Goal: Information Seeking & Learning: Learn about a topic

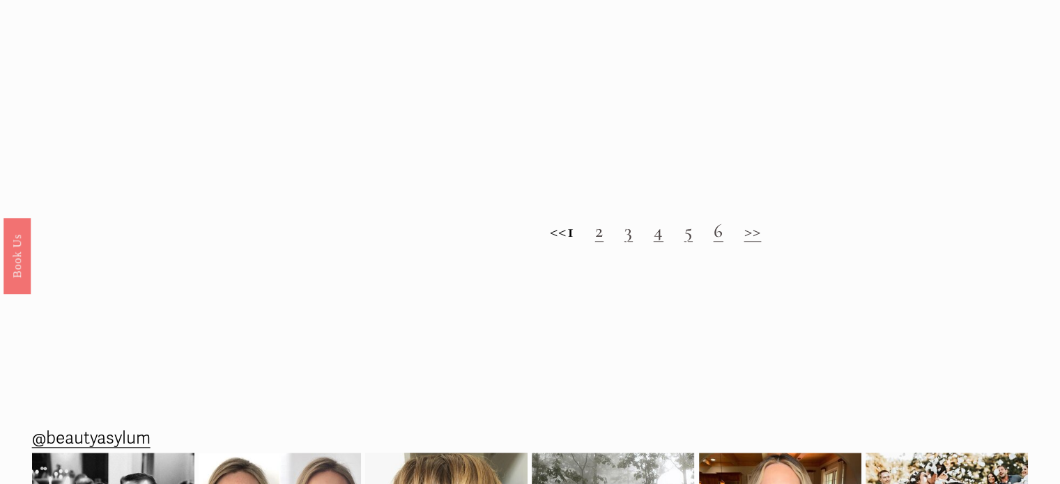
scroll to position [1263, 0]
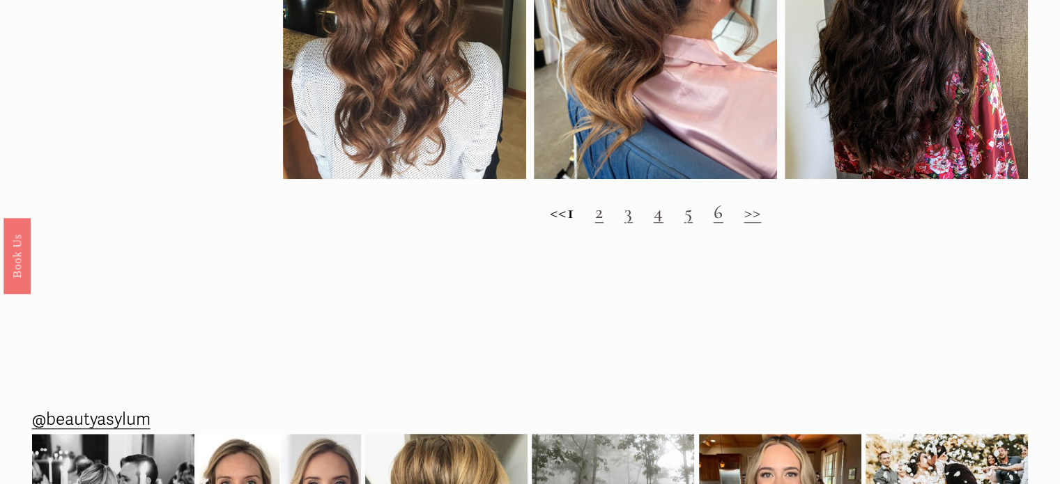
click at [603, 223] on link "2" at bounding box center [599, 212] width 8 height 24
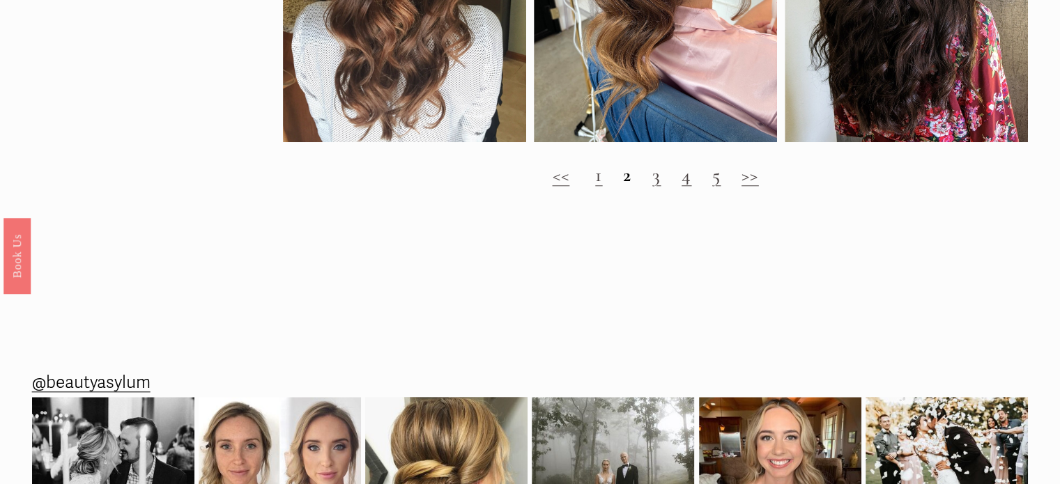
scroll to position [1338, 0]
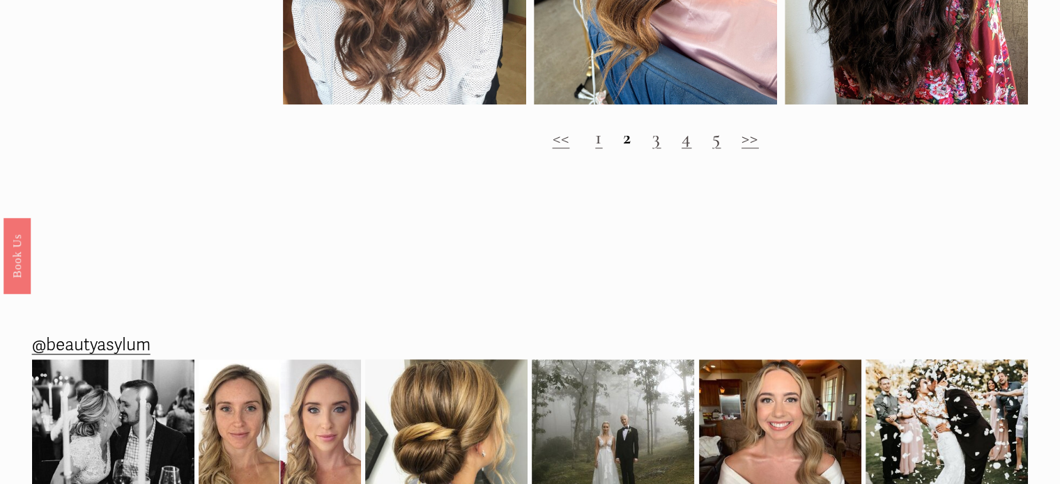
click at [739, 149] on h2 "<< 1 2 3 4 5 >>" at bounding box center [656, 137] width 746 height 23
click at [755, 149] on link ">>" at bounding box center [749, 137] width 17 height 24
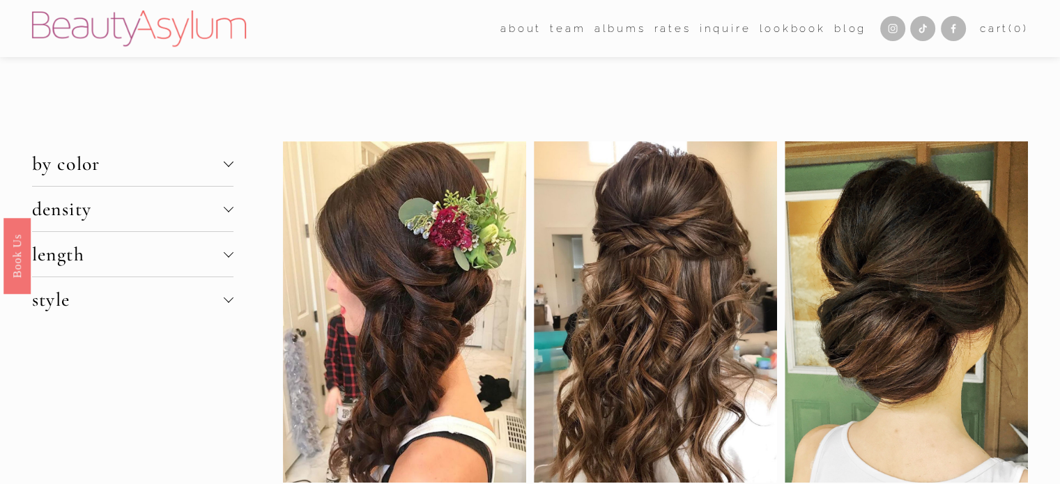
click at [222, 161] on span "by color" at bounding box center [128, 164] width 192 height 24
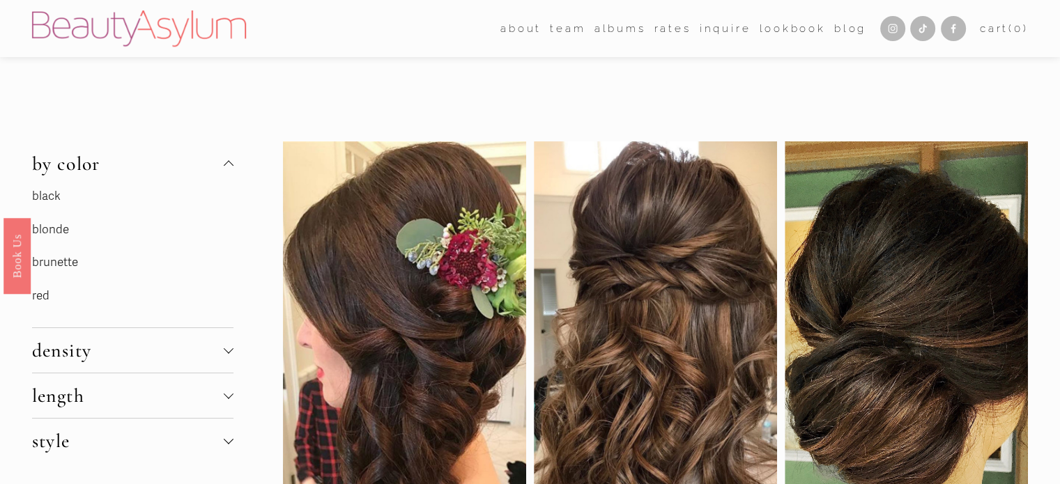
click at [50, 263] on link "brunette" at bounding box center [55, 262] width 46 height 15
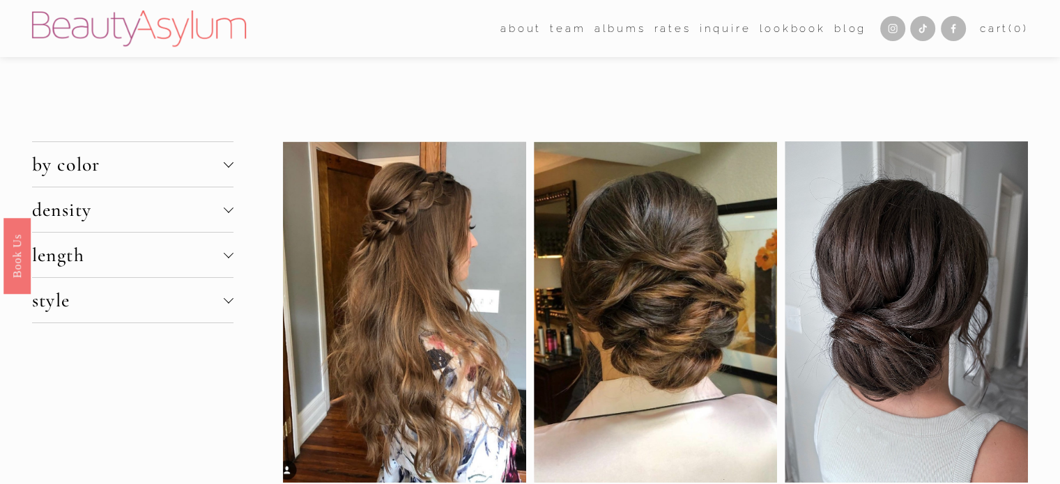
click at [197, 255] on span "length" at bounding box center [128, 255] width 192 height 24
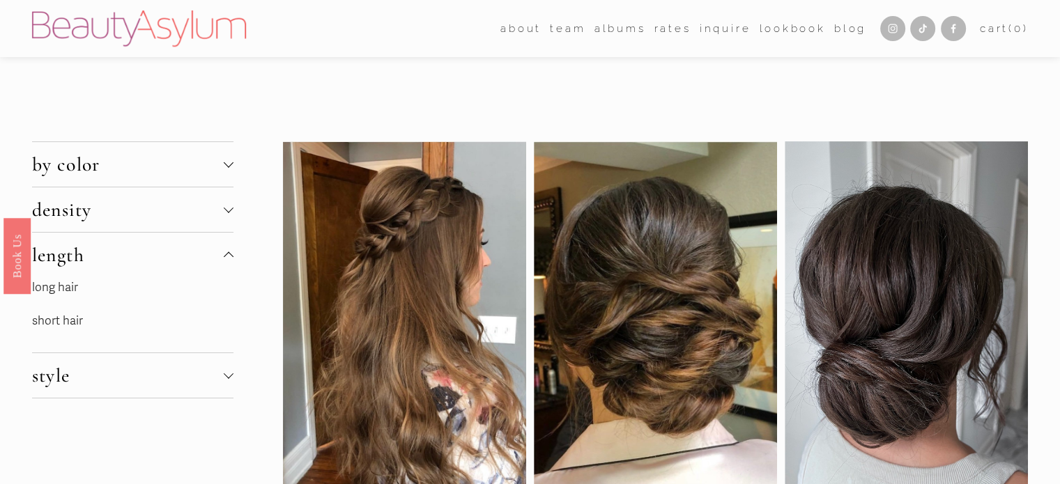
click at [197, 255] on span "length" at bounding box center [128, 255] width 192 height 24
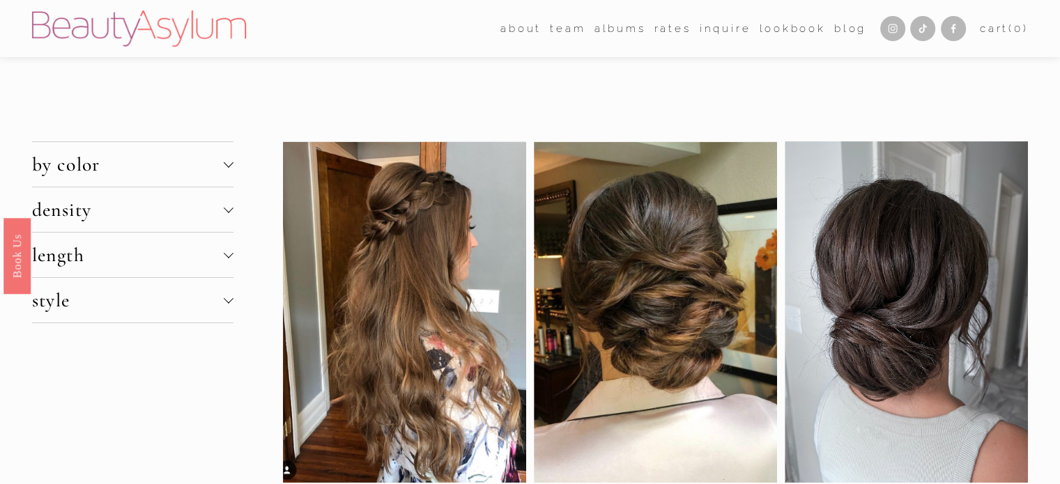
click at [195, 307] on span "style" at bounding box center [128, 300] width 192 height 24
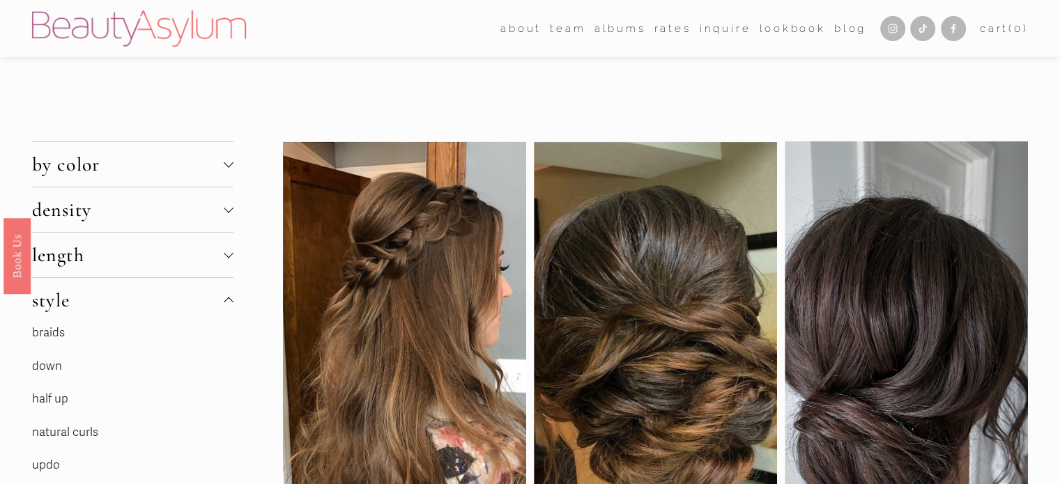
click at [48, 465] on link "updo" at bounding box center [46, 465] width 28 height 15
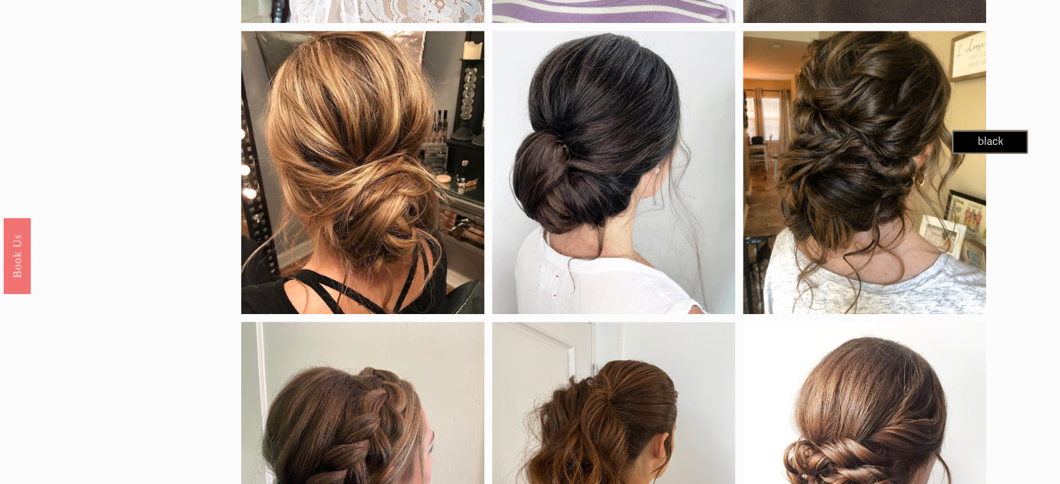
scroll to position [1096, 0]
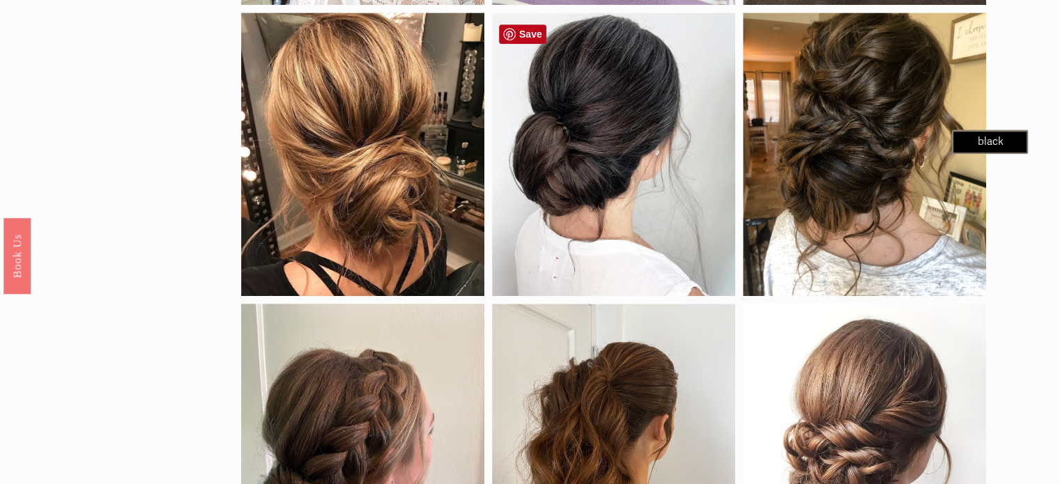
click at [578, 242] on div at bounding box center [613, 154] width 243 height 283
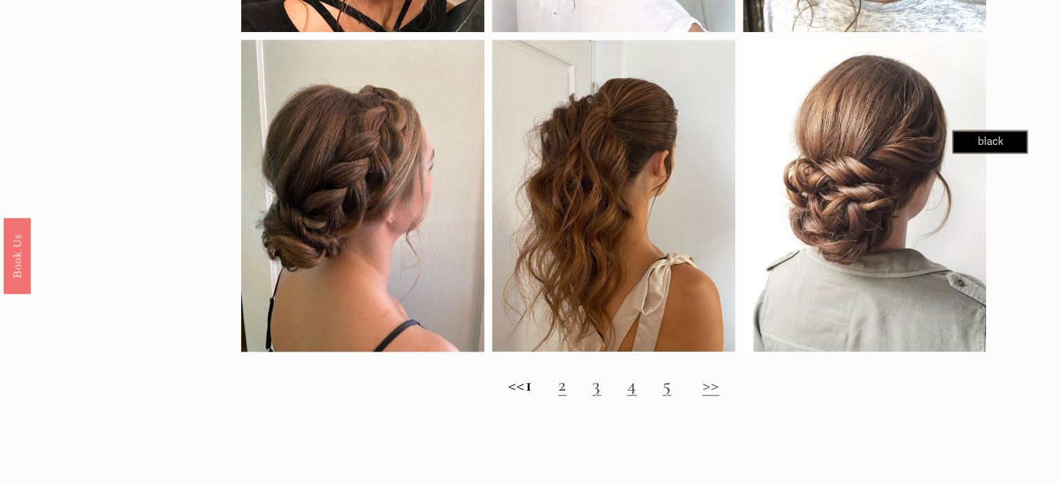
scroll to position [1366, 0]
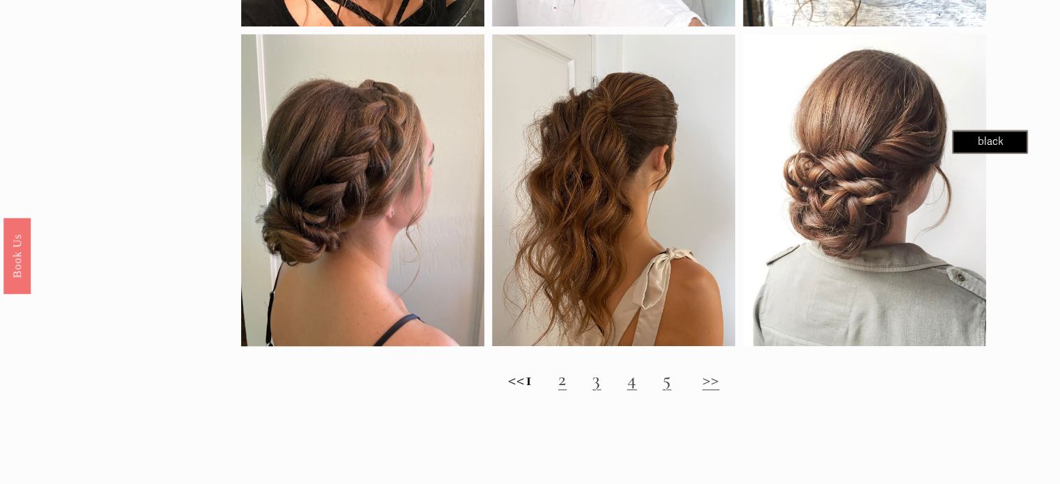
click at [601, 386] on h2 "<< 1 2 3 4 5 >>" at bounding box center [614, 379] width 746 height 23
click at [601, 390] on link "3" at bounding box center [596, 379] width 8 height 24
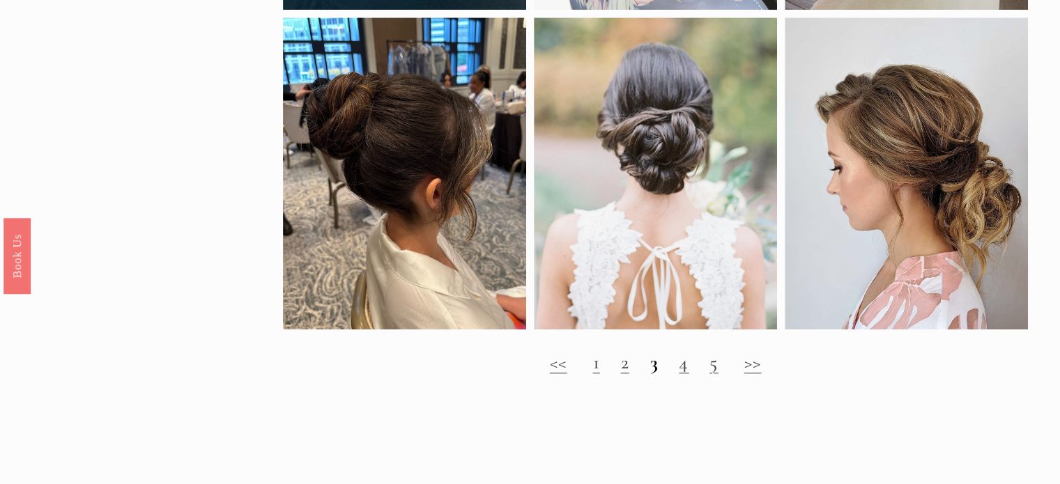
scroll to position [1413, 0]
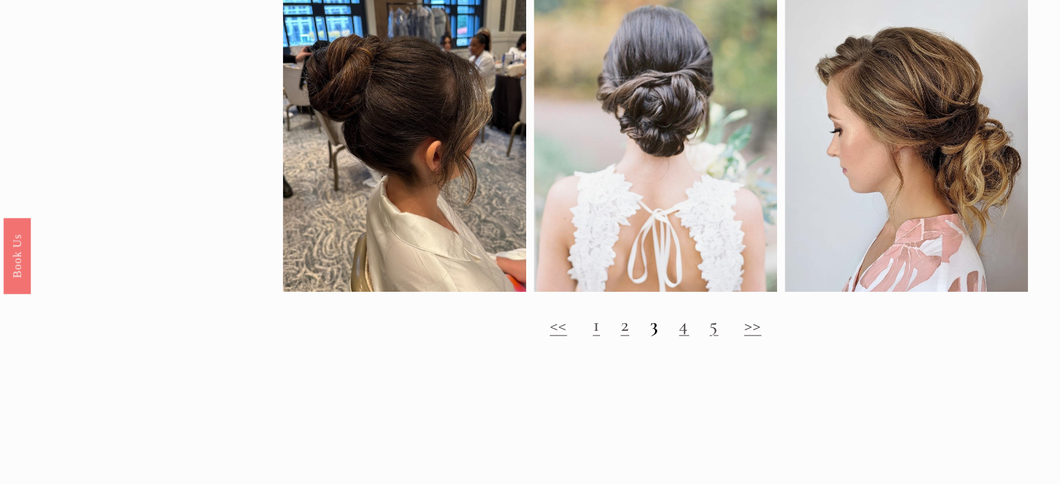
click at [685, 337] on link "4" at bounding box center [684, 325] width 10 height 24
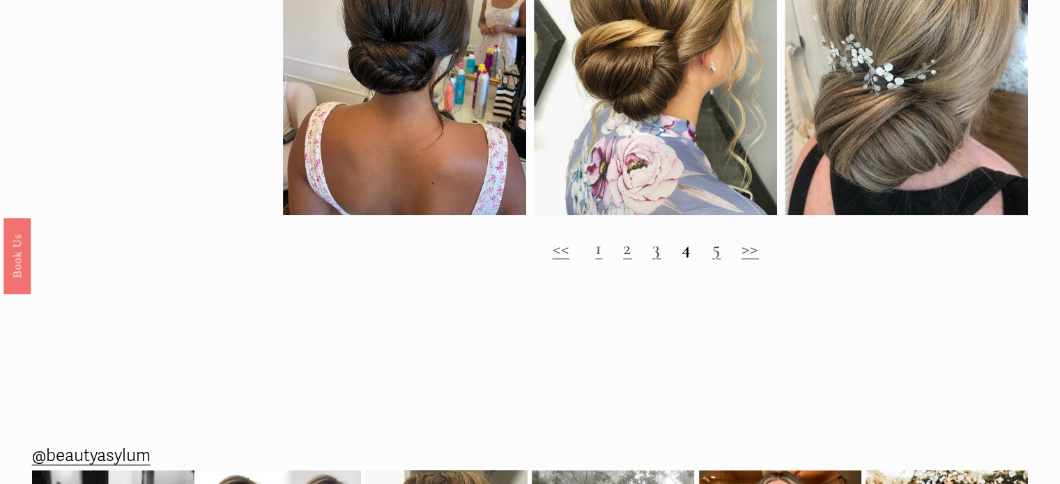
scroll to position [1496, 0]
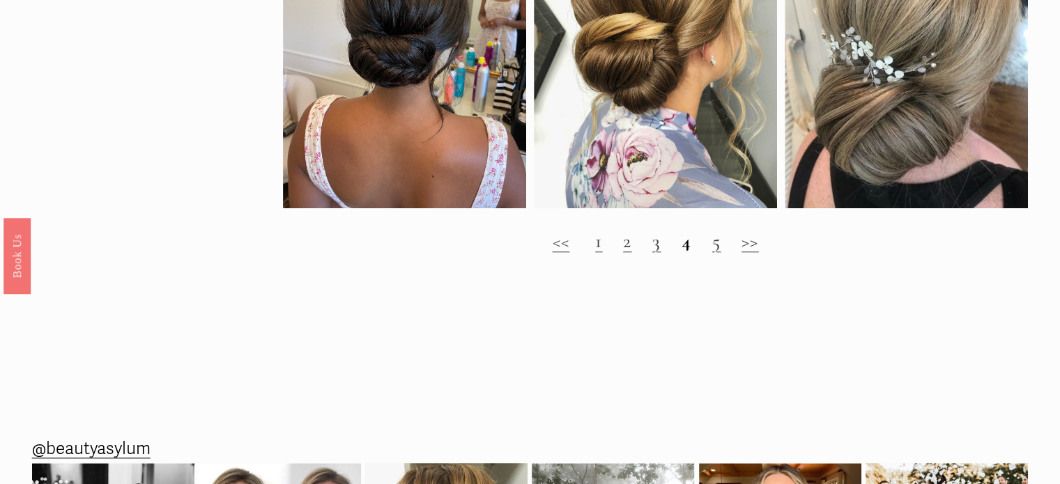
click at [717, 253] on link "5" at bounding box center [716, 241] width 8 height 24
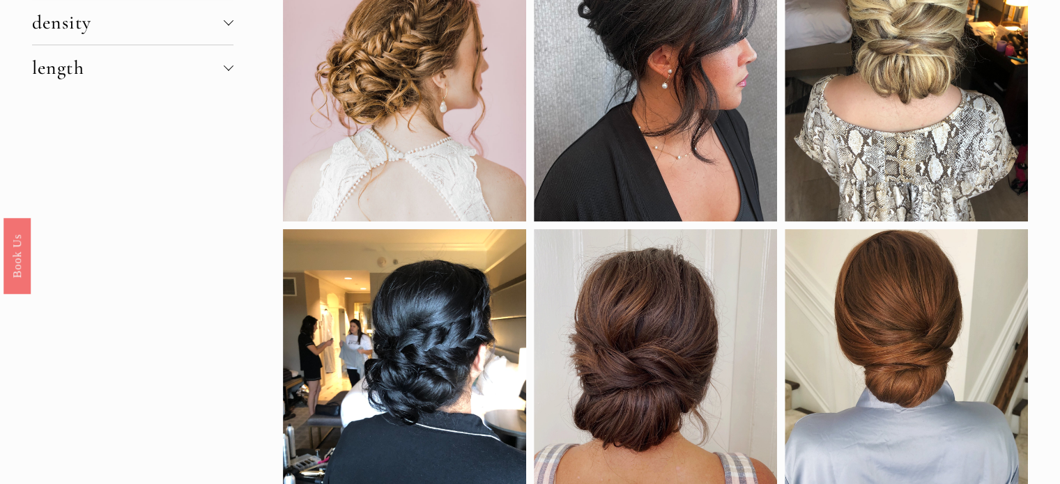
scroll to position [297, 0]
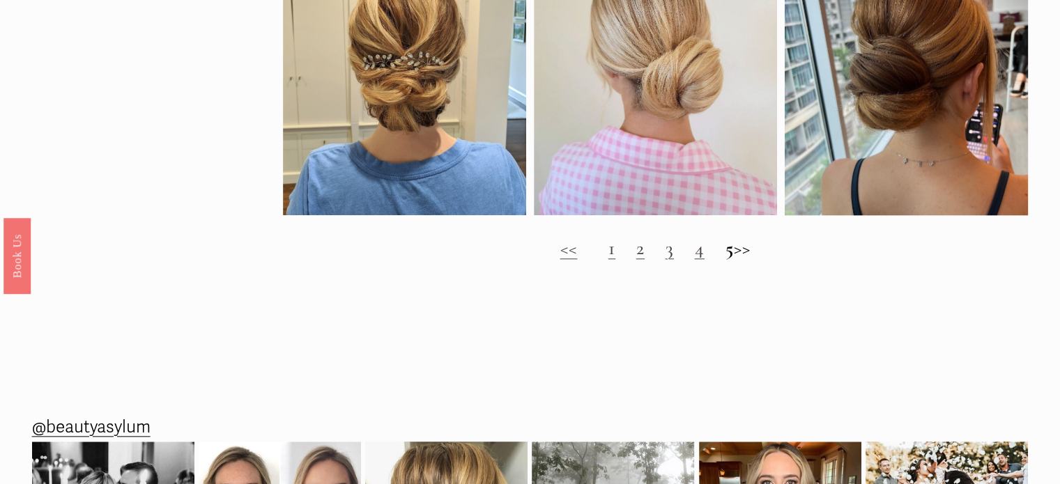
scroll to position [1486, 0]
